Goal: Book appointment/travel/reservation

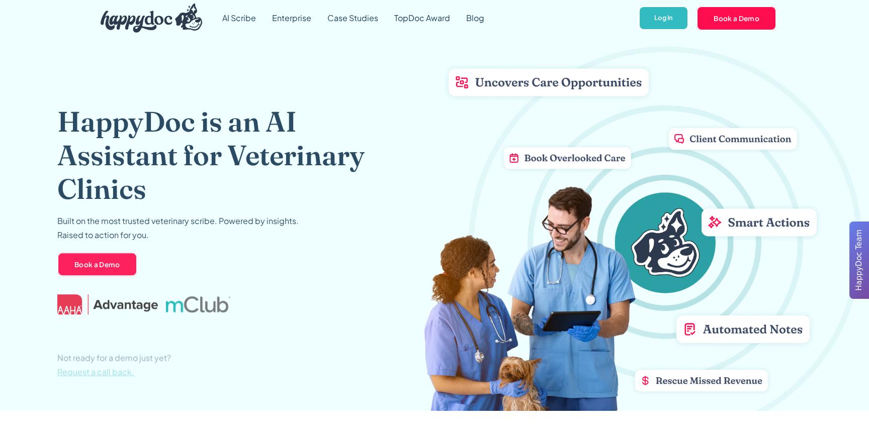
click at [273, 143] on h1 "HappyDoc is an AI Assistant for Veterinary Clinics" at bounding box center [226, 156] width 339 height 102
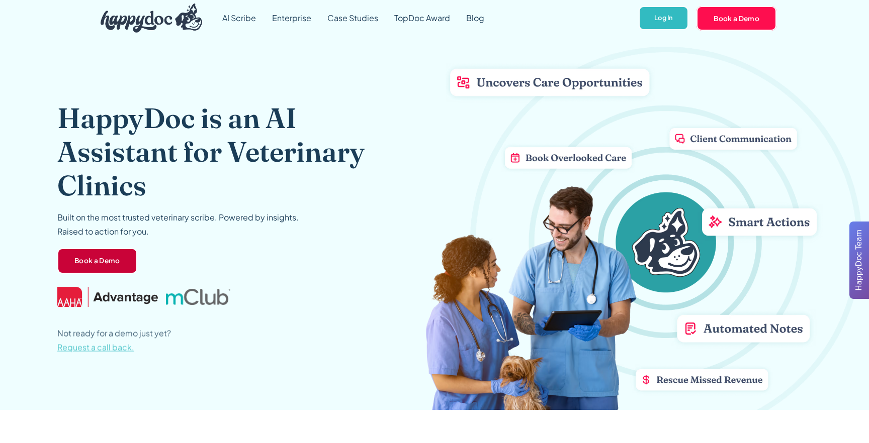
click at [113, 266] on link "Book a Demo" at bounding box center [97, 261] width 80 height 26
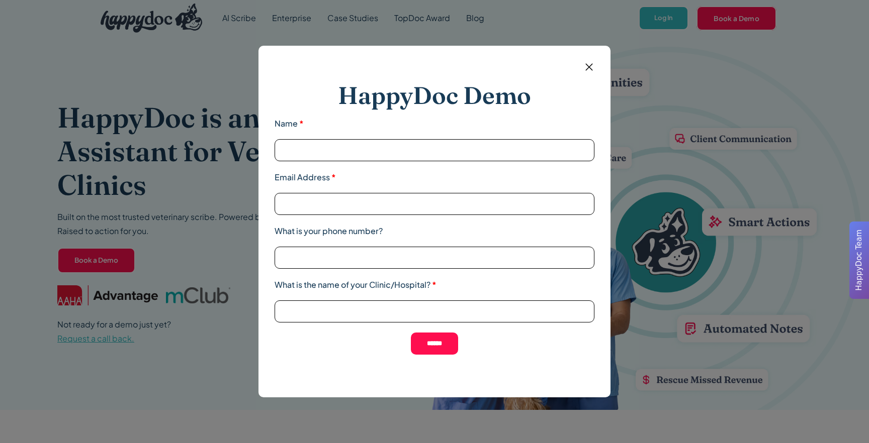
click at [591, 67] on img at bounding box center [589, 67] width 13 height 13
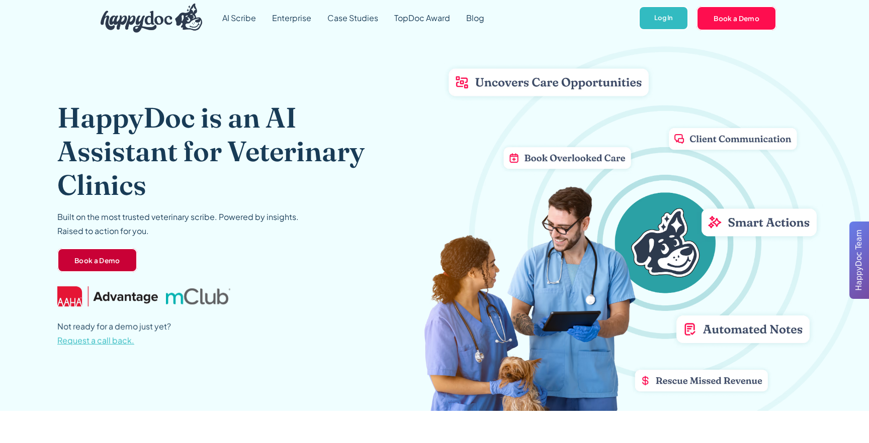
click at [96, 263] on link "Book a Demo" at bounding box center [97, 260] width 80 height 24
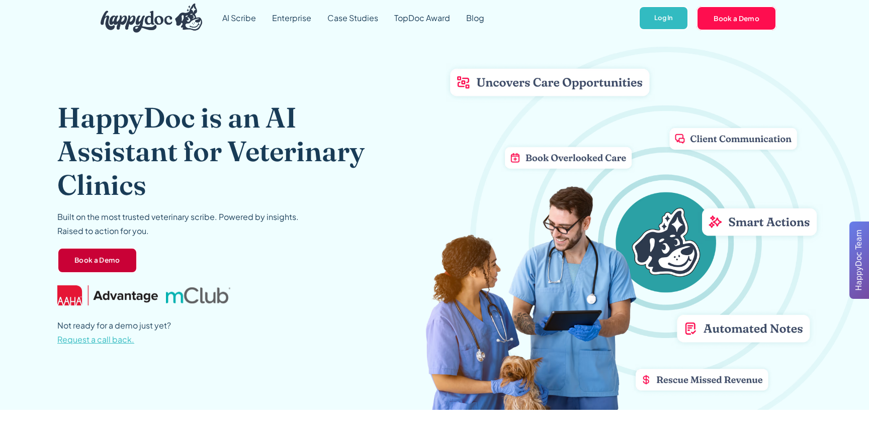
click at [104, 264] on link "Book a Demo" at bounding box center [97, 261] width 80 height 26
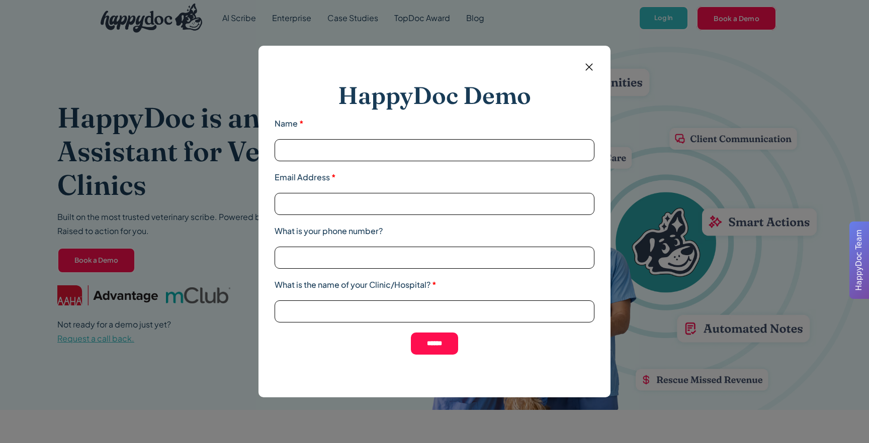
click at [166, 197] on div "HappyDoc Demo Name * Email Address * What is your phone number? What is the nam…" at bounding box center [434, 221] width 869 height 443
